Goal: Task Accomplishment & Management: Manage account settings

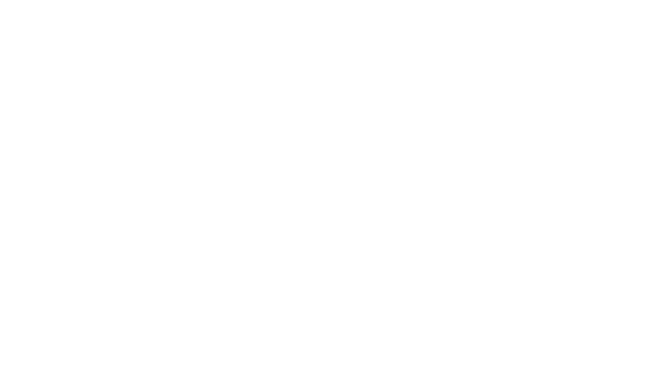
click at [502, 26] on div at bounding box center [325, 187] width 651 height 374
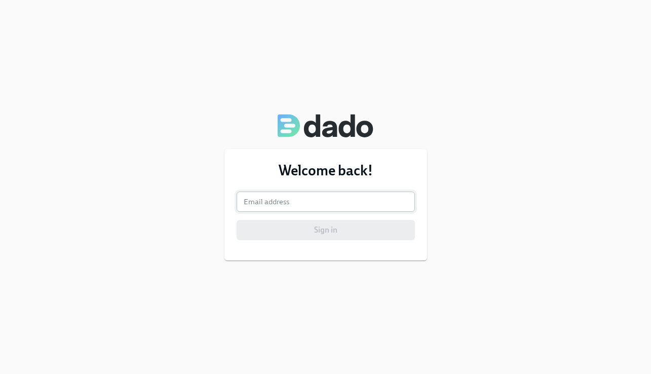
click at [283, 196] on input "email" at bounding box center [326, 202] width 178 height 20
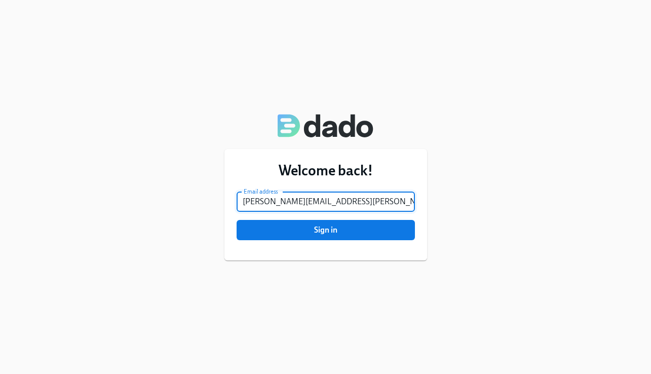
click at [312, 205] on input "[PERSON_NAME][EMAIL_ADDRESS][PERSON_NAME][DOMAIN_NAME]" at bounding box center [326, 202] width 178 height 20
type input "adelia.amicone@udemy.com"
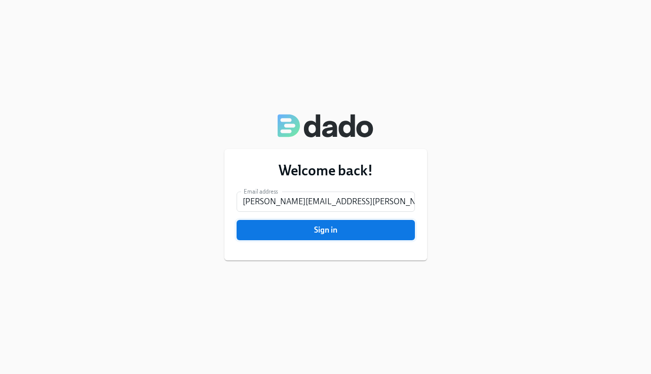
click at [323, 225] on span "Sign in" at bounding box center [326, 230] width 164 height 10
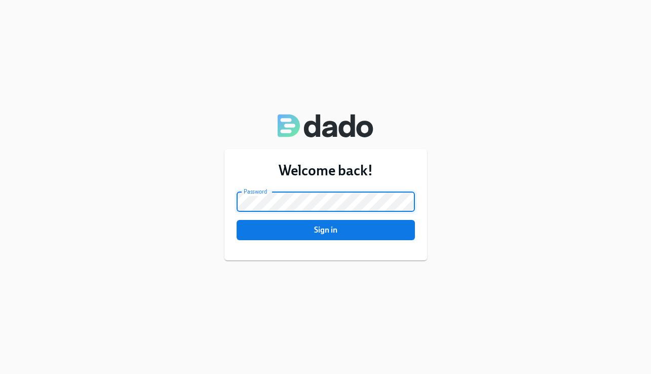
click at [237, 220] on button "Sign in" at bounding box center [326, 230] width 178 height 20
